Goal: Task Accomplishment & Management: Use online tool/utility

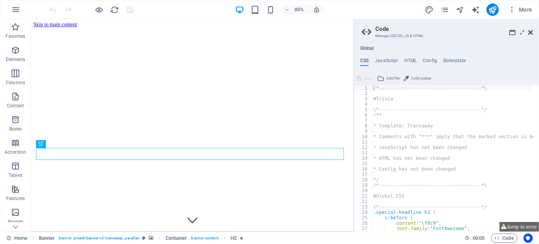
drag, startPoint x: 530, startPoint y: 32, endPoint x: 499, endPoint y: 12, distance: 36.1
click at [530, 32] on icon at bounding box center [530, 32] width 5 height 6
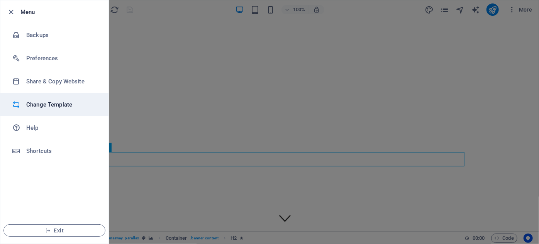
click at [41, 103] on h6 "Change Template" at bounding box center [61, 104] width 71 height 9
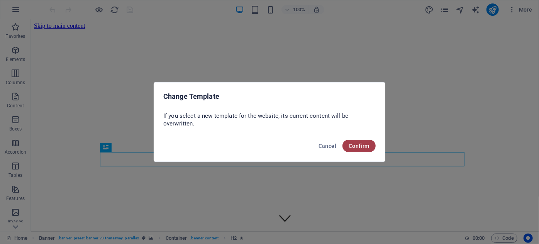
click at [362, 146] on span "Confirm" at bounding box center [359, 146] width 21 height 6
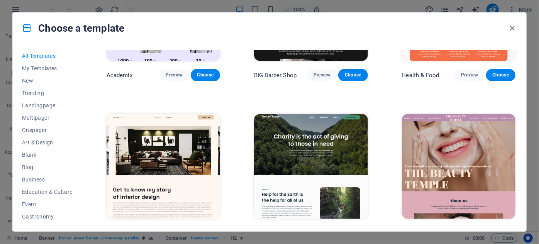
scroll to position [772, 0]
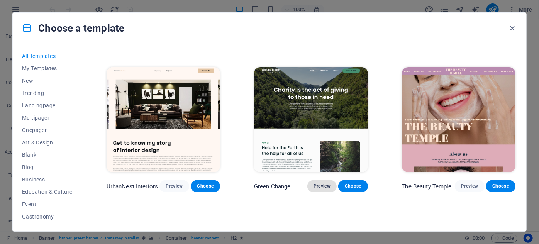
click at [319, 183] on span "Preview" at bounding box center [321, 186] width 17 height 6
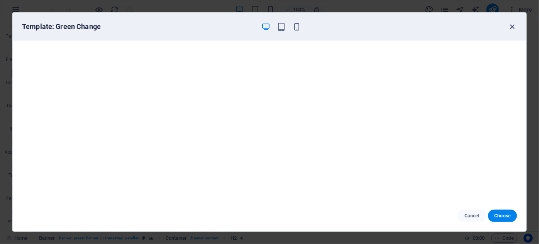
click at [511, 22] on icon "button" at bounding box center [512, 26] width 9 height 9
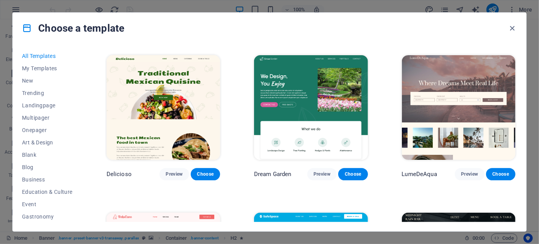
scroll to position [1088, 0]
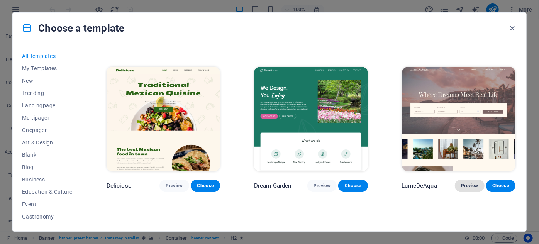
click at [472, 183] on span "Preview" at bounding box center [469, 186] width 17 height 6
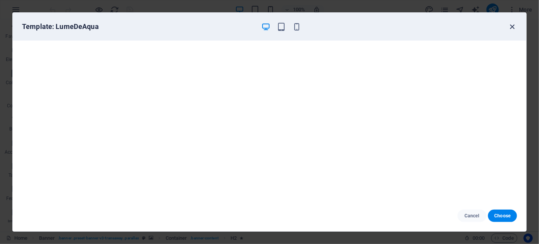
click at [511, 26] on icon "button" at bounding box center [512, 26] width 9 height 9
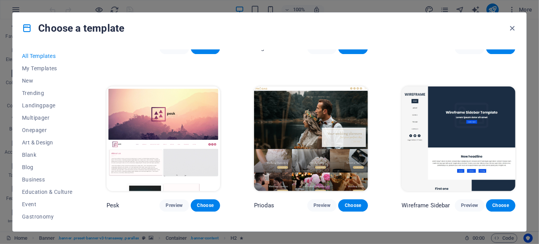
scroll to position [2491, 0]
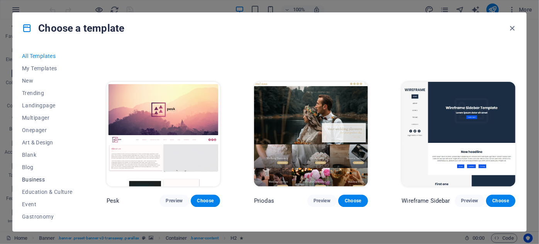
click at [29, 177] on span "Business" at bounding box center [47, 179] width 51 height 6
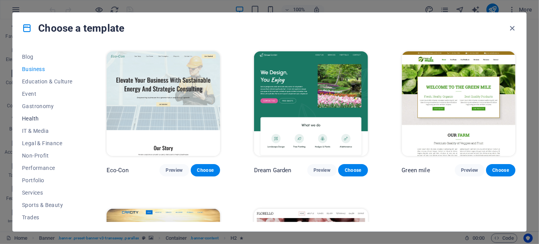
scroll to position [136, 0]
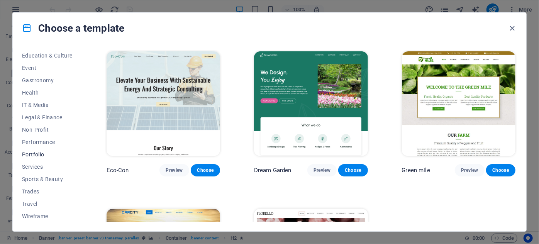
click at [30, 153] on span "Portfolio" at bounding box center [47, 154] width 51 height 6
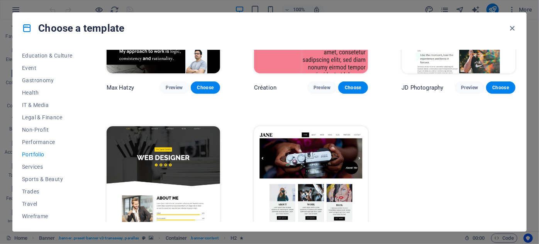
scroll to position [267, 0]
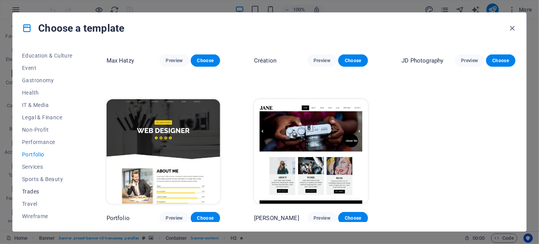
click at [30, 190] on span "Trades" at bounding box center [47, 191] width 51 height 6
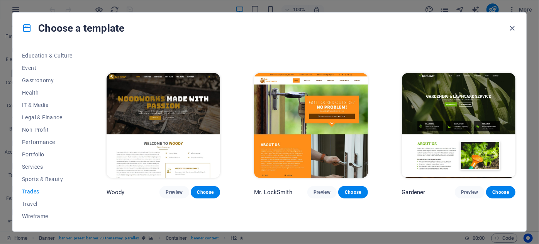
scroll to position [140, 0]
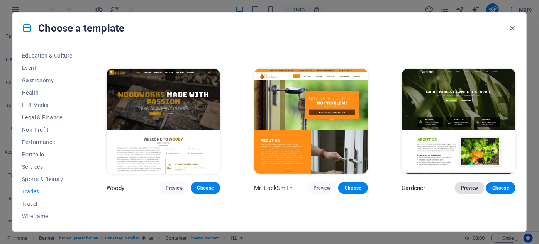
click at [472, 185] on span "Preview" at bounding box center [469, 188] width 17 height 6
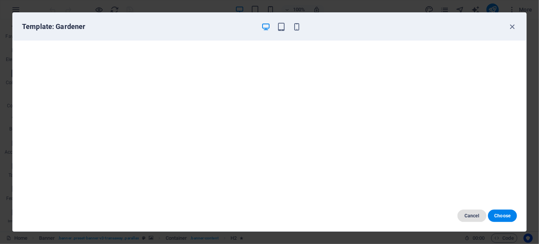
click at [472, 217] on span "Cancel" at bounding box center [472, 216] width 17 height 6
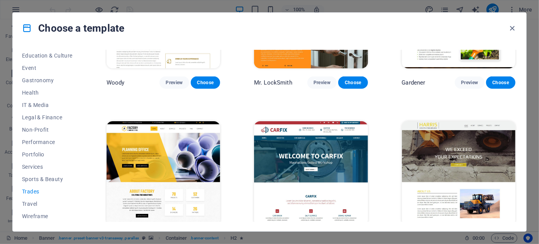
scroll to position [267, 0]
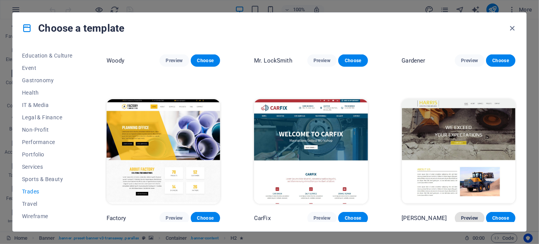
click at [470, 216] on span "Preview" at bounding box center [469, 218] width 17 height 6
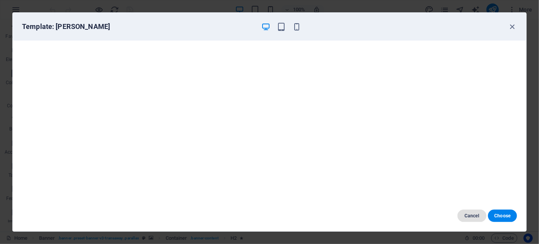
click at [474, 216] on span "Cancel" at bounding box center [472, 216] width 17 height 6
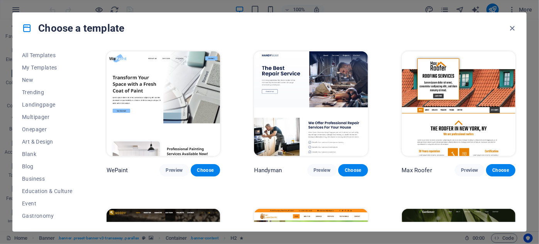
scroll to position [0, 0]
click at [30, 79] on span "New" at bounding box center [47, 81] width 51 height 6
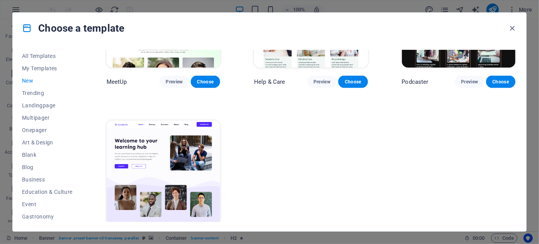
scroll to position [581, 0]
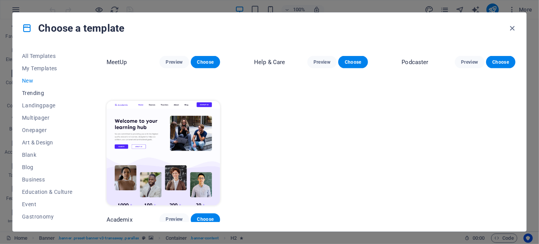
click at [29, 92] on span "Trending" at bounding box center [47, 93] width 51 height 6
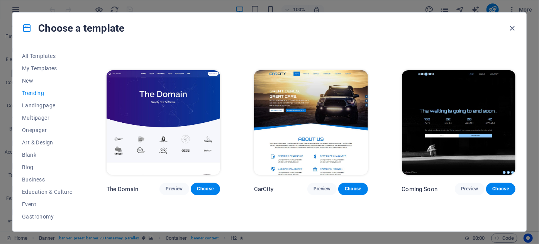
scroll to position [618, 0]
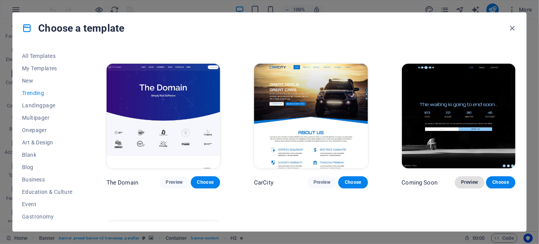
click at [465, 179] on span "Preview" at bounding box center [469, 182] width 17 height 6
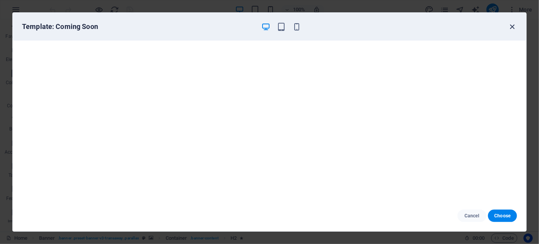
click at [512, 26] on icon "button" at bounding box center [512, 26] width 9 height 9
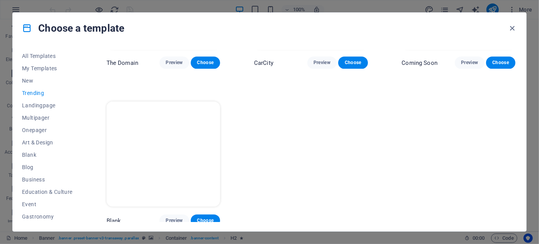
scroll to position [738, 0]
click at [36, 129] on span "Onepager" at bounding box center [47, 130] width 51 height 6
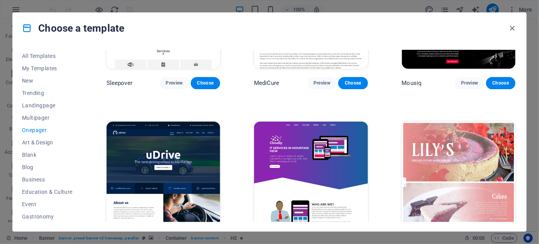
scroll to position [2309, 0]
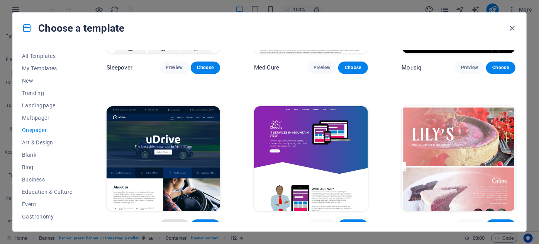
click at [171, 222] on span "Preview" at bounding box center [174, 225] width 17 height 6
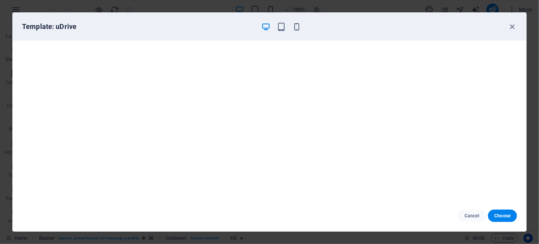
scroll to position [2, 0]
click at [513, 24] on icon "button" at bounding box center [512, 26] width 9 height 9
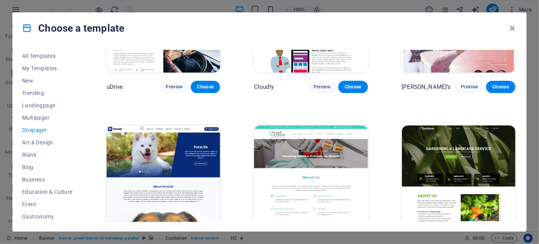
scroll to position [2484, 0]
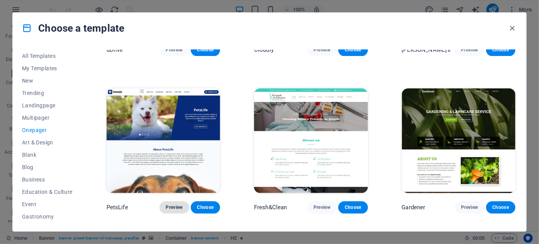
click at [175, 204] on span "Preview" at bounding box center [174, 207] width 17 height 6
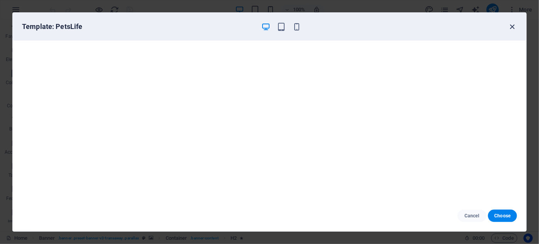
click at [513, 25] on icon "button" at bounding box center [512, 26] width 9 height 9
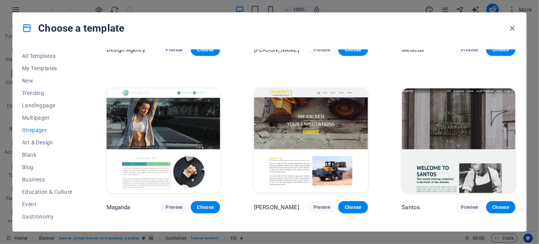
scroll to position [3431, 0]
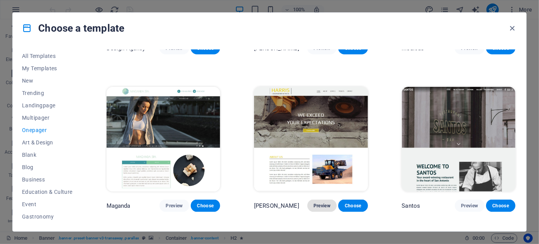
click at [321, 203] on span "Preview" at bounding box center [321, 206] width 17 height 6
